Goal: Find contact information: Find contact information

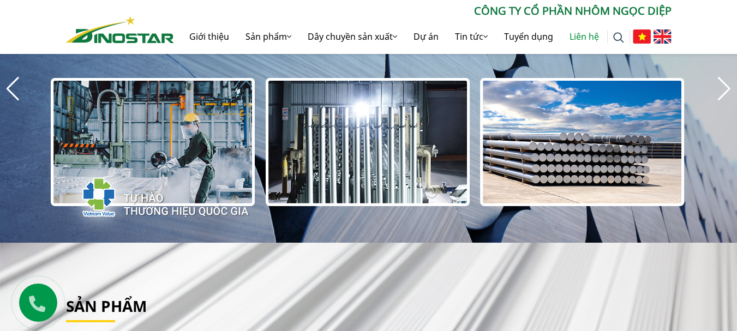
click at [578, 32] on link "Liên hệ" at bounding box center [584, 36] width 46 height 35
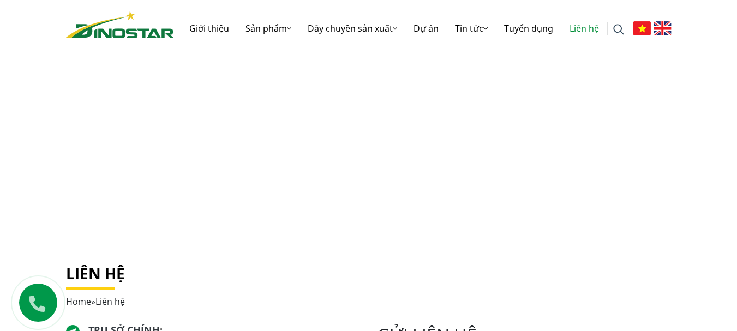
drag, startPoint x: 563, startPoint y: 13, endPoint x: 531, endPoint y: 7, distance: 32.2
click at [531, 7] on div at bounding box center [422, 7] width 497 height 8
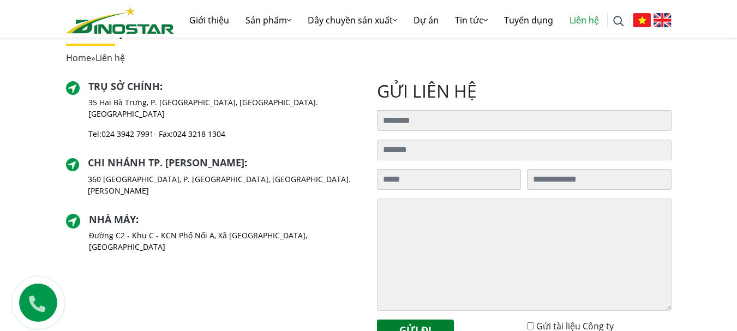
scroll to position [571, 0]
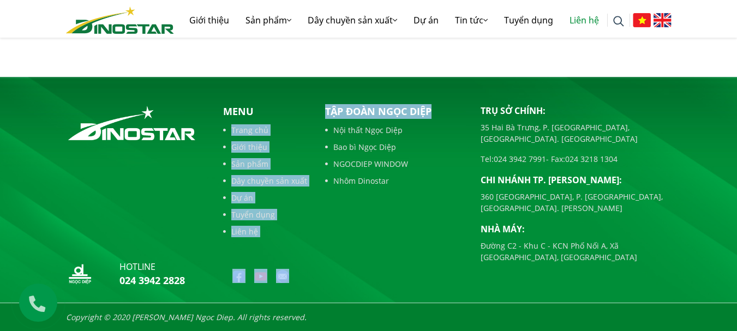
drag, startPoint x: 386, startPoint y: 110, endPoint x: 307, endPoint y: 111, distance: 79.1
click at [307, 111] on div "hotline 024 3942 2828 Menu Trang chủ Giới thiệu Sản phẩm Dây chuyền sản xuất Dự…" at bounding box center [369, 198] width 622 height 188
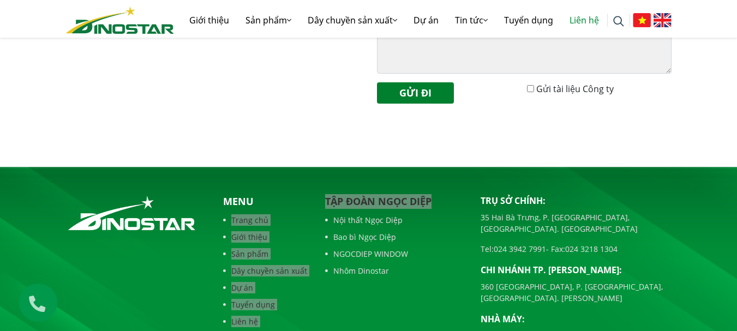
scroll to position [462, 0]
